Goal: Leave review/rating: Leave review/rating

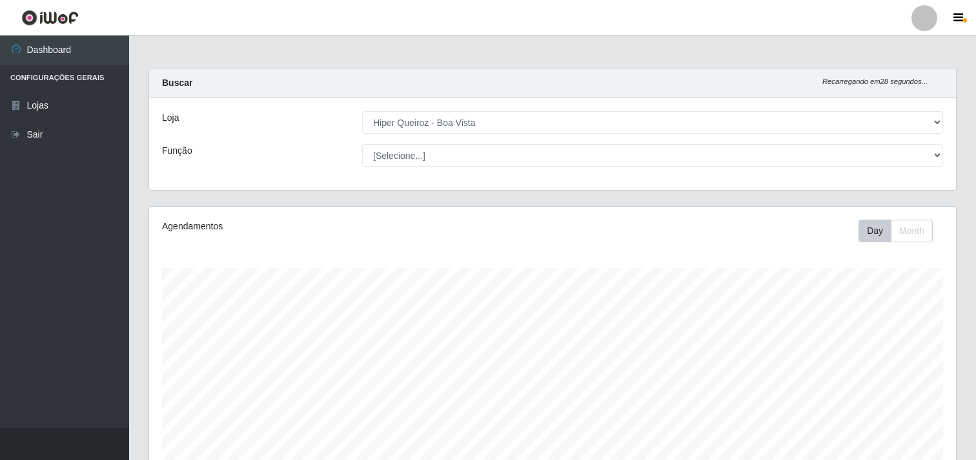
select select "514"
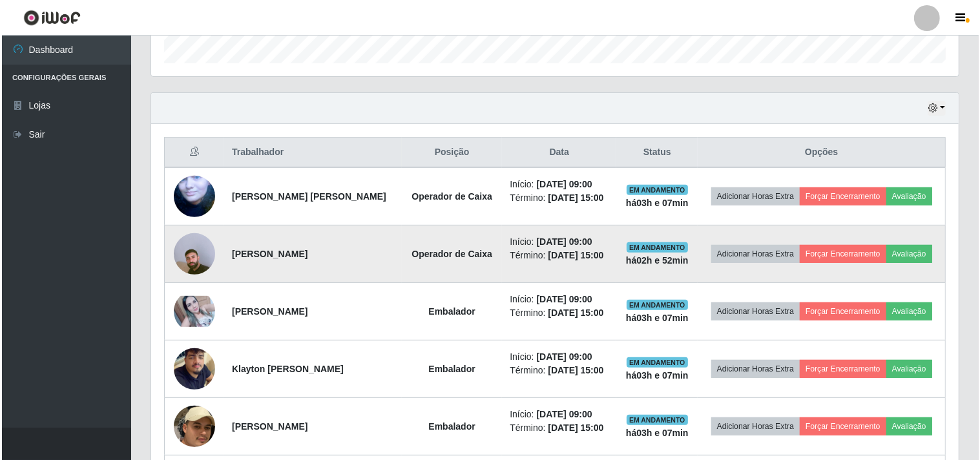
scroll to position [267, 807]
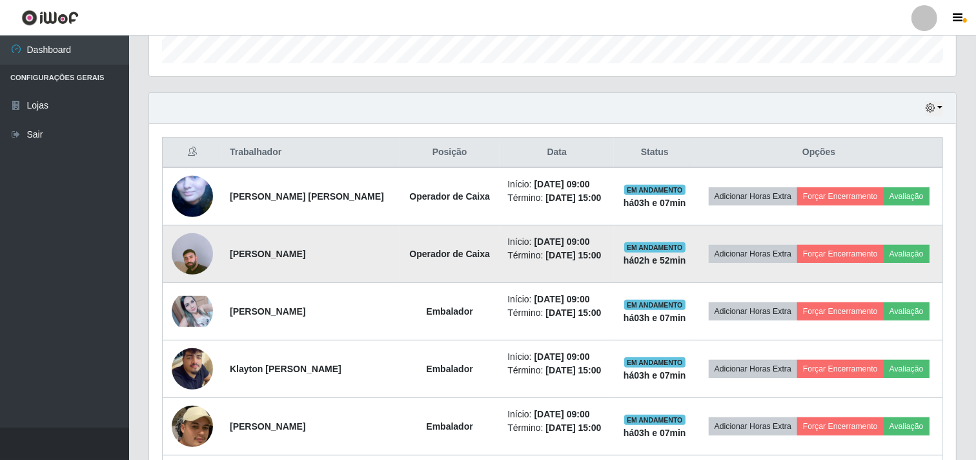
click at [196, 265] on img at bounding box center [192, 254] width 41 height 74
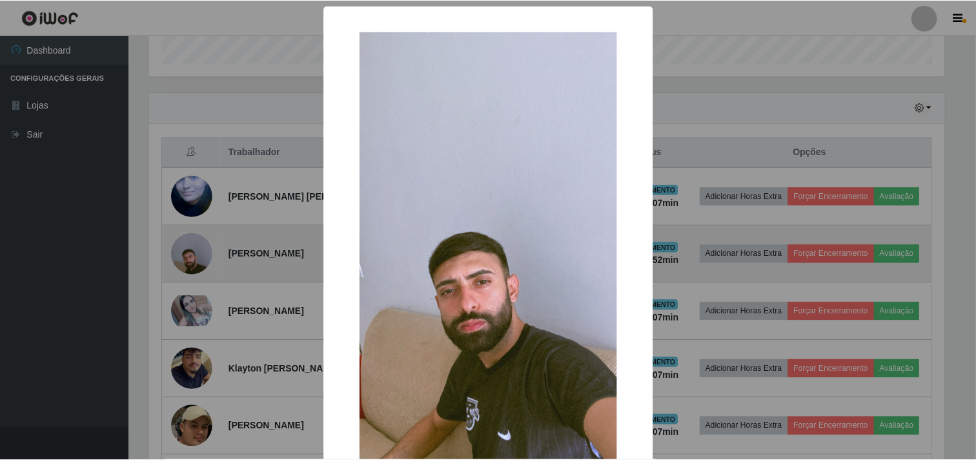
scroll to position [267, 799]
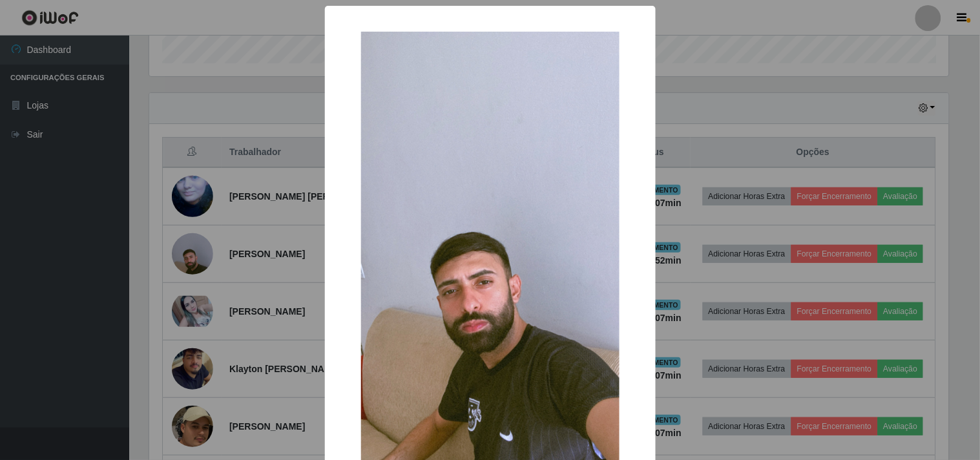
click at [197, 265] on div "× OK Cancel" at bounding box center [490, 230] width 980 height 460
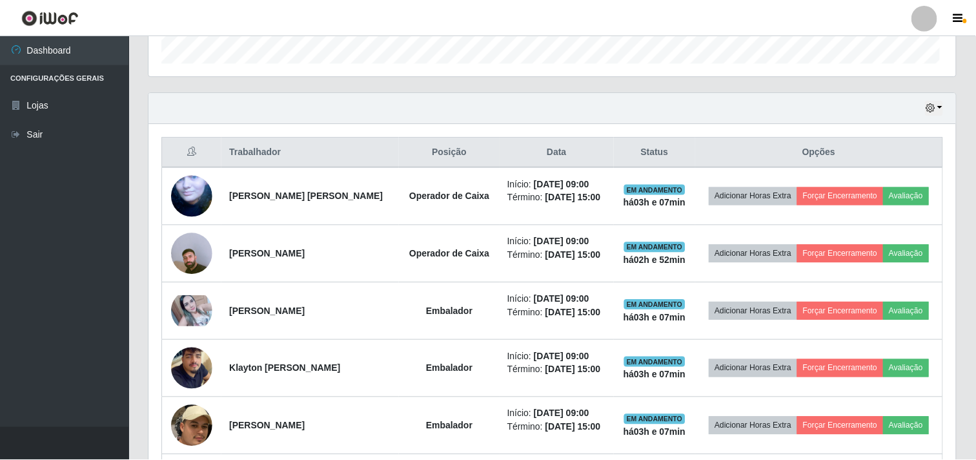
scroll to position [267, 807]
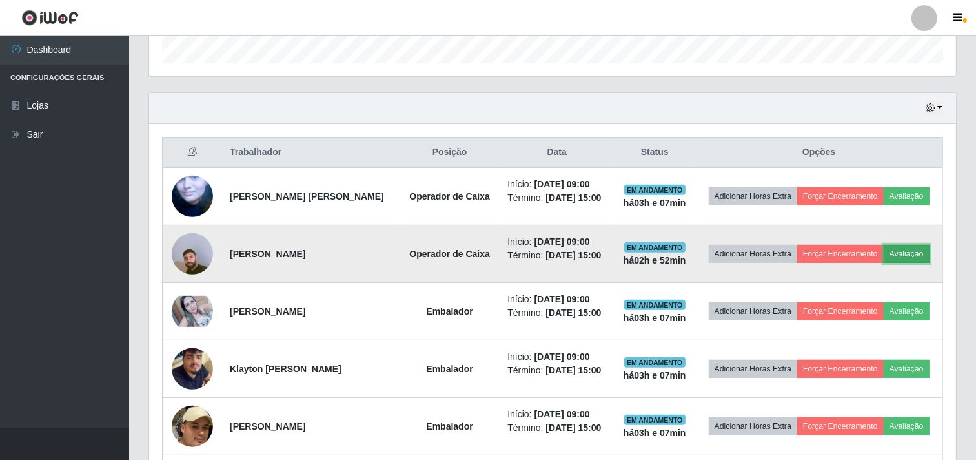
click at [918, 255] on button "Avaliação" at bounding box center [907, 254] width 46 height 18
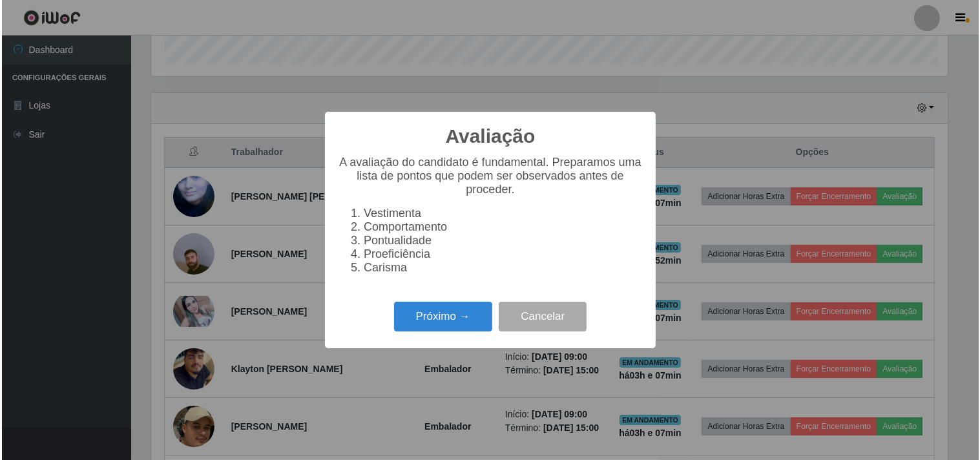
scroll to position [267, 799]
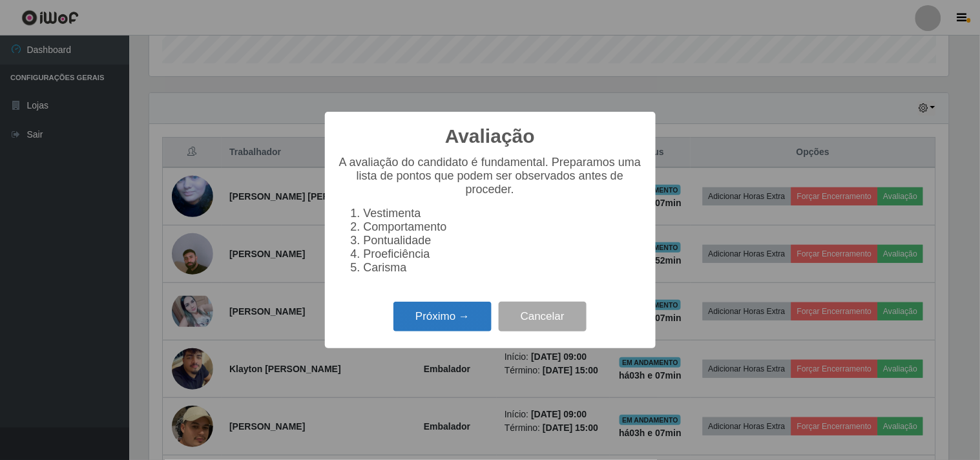
click at [423, 315] on button "Próximo →" at bounding box center [442, 317] width 98 height 30
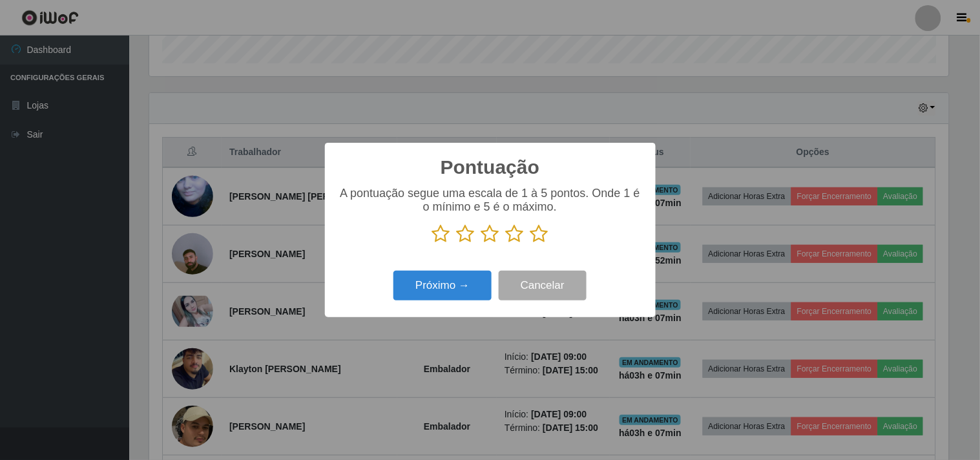
click at [541, 232] on icon at bounding box center [539, 233] width 18 height 19
click at [530, 243] on input "radio" at bounding box center [530, 243] width 0 height 0
click at [480, 280] on button "Próximo →" at bounding box center [442, 286] width 98 height 30
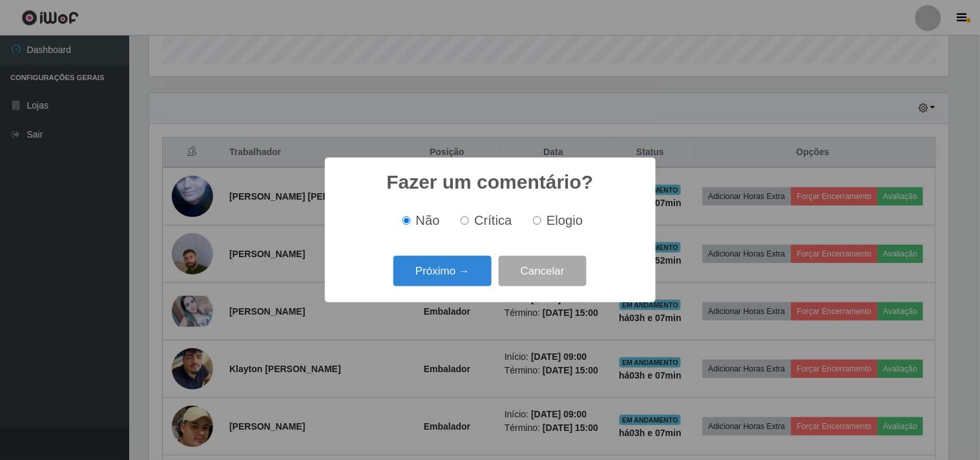
click at [534, 223] on input "Elogio" at bounding box center [537, 220] width 8 height 8
radio input "true"
click at [439, 281] on button "Próximo →" at bounding box center [442, 271] width 98 height 30
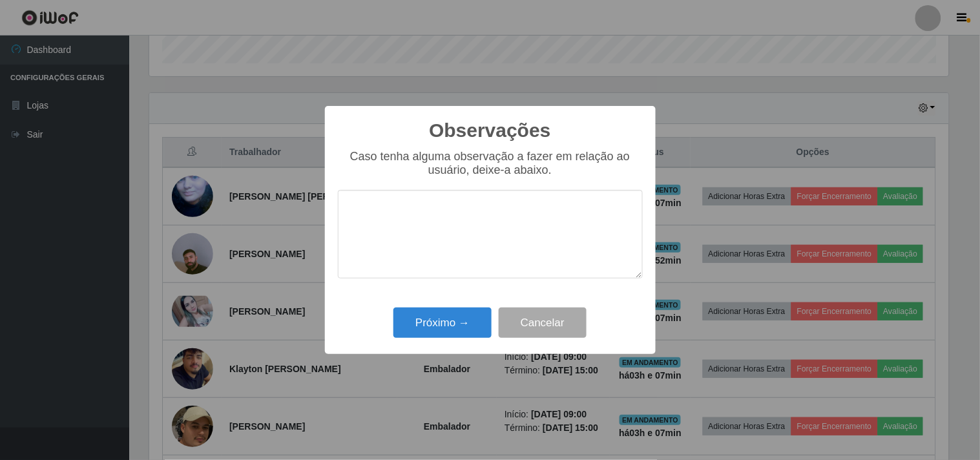
click at [420, 223] on textarea at bounding box center [490, 234] width 305 height 88
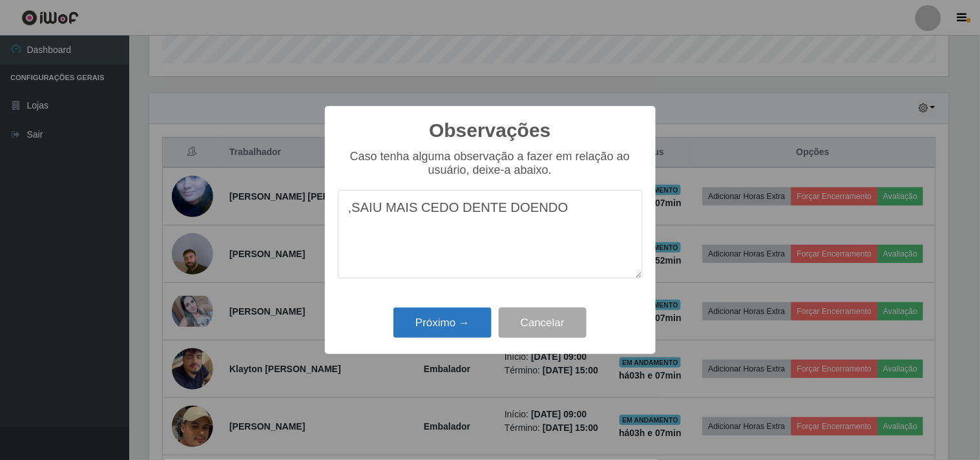
type textarea ",SAIU MAIS CEDO DENTE DOENDO"
click at [447, 320] on button "Próximo →" at bounding box center [442, 322] width 98 height 30
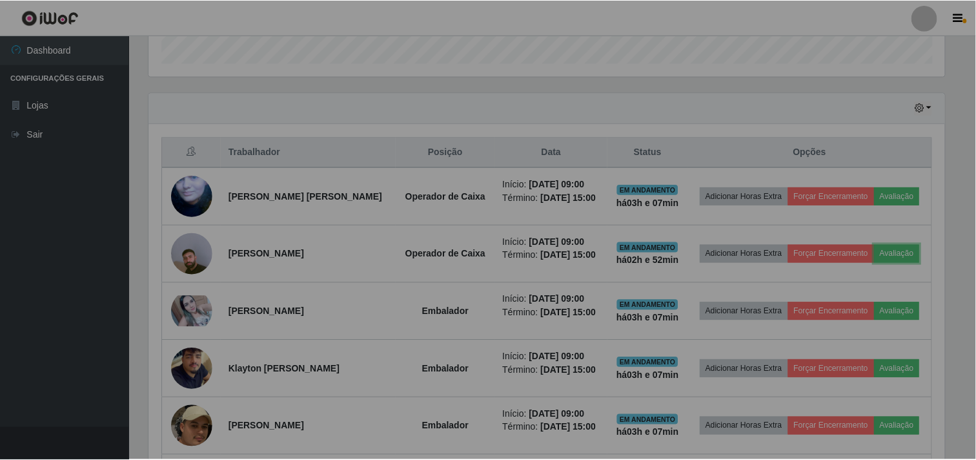
scroll to position [267, 807]
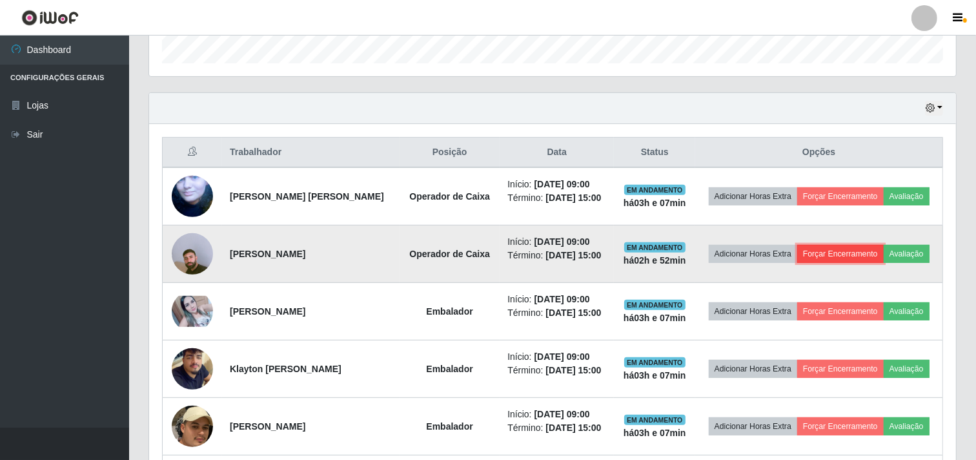
click at [812, 253] on button "Forçar Encerramento" at bounding box center [841, 254] width 87 height 18
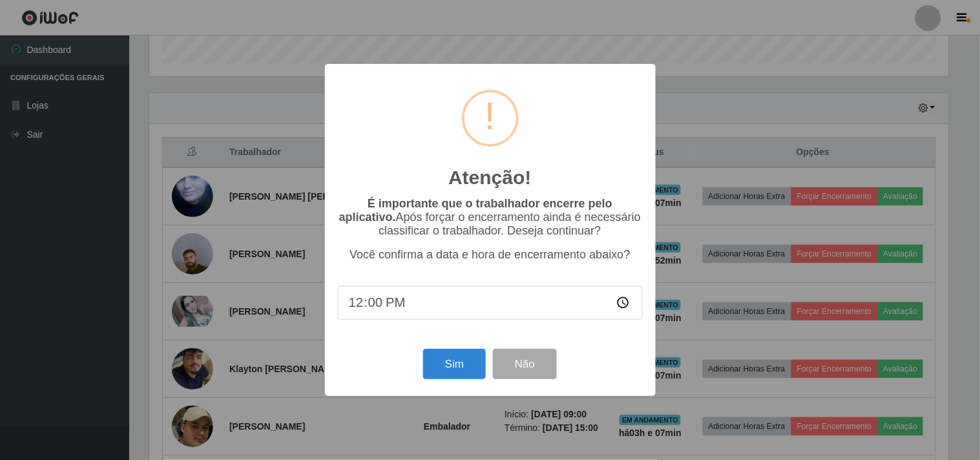
type input "12:06"
click at [433, 362] on button "Sim" at bounding box center [454, 364] width 63 height 30
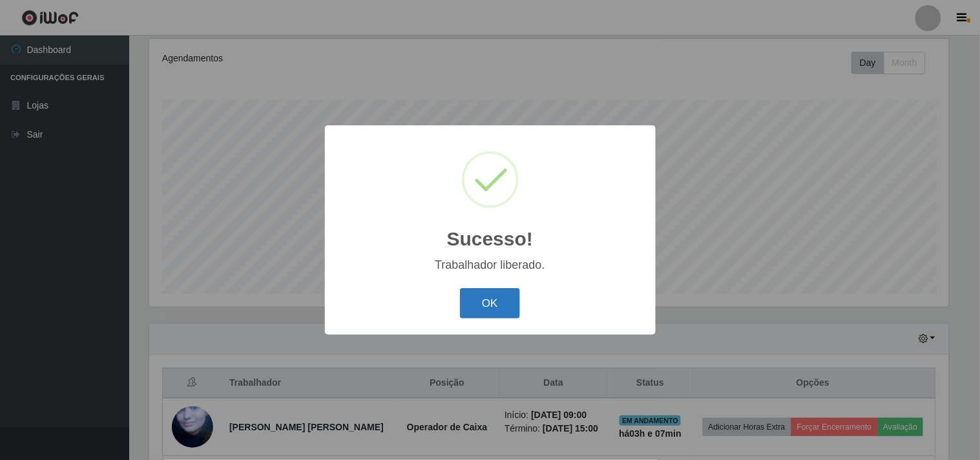
click at [501, 302] on button "OK" at bounding box center [490, 303] width 60 height 30
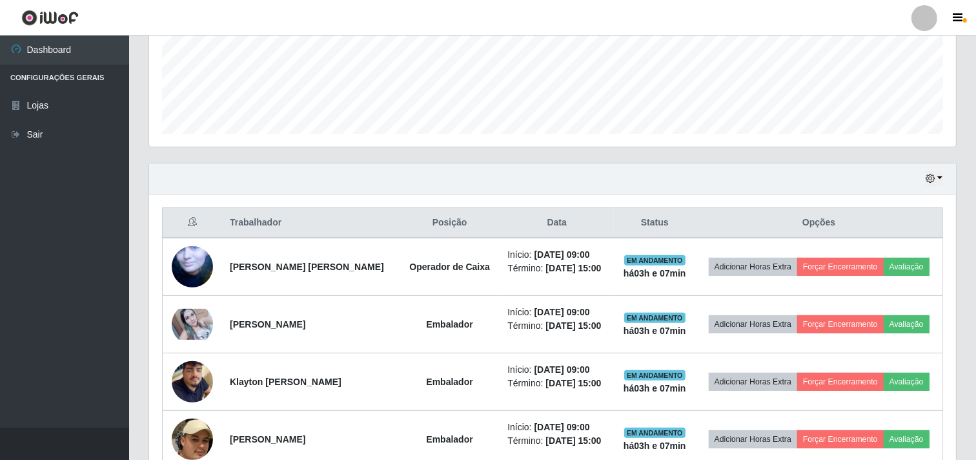
scroll to position [311, 0]
